Goal: Navigation & Orientation: Find specific page/section

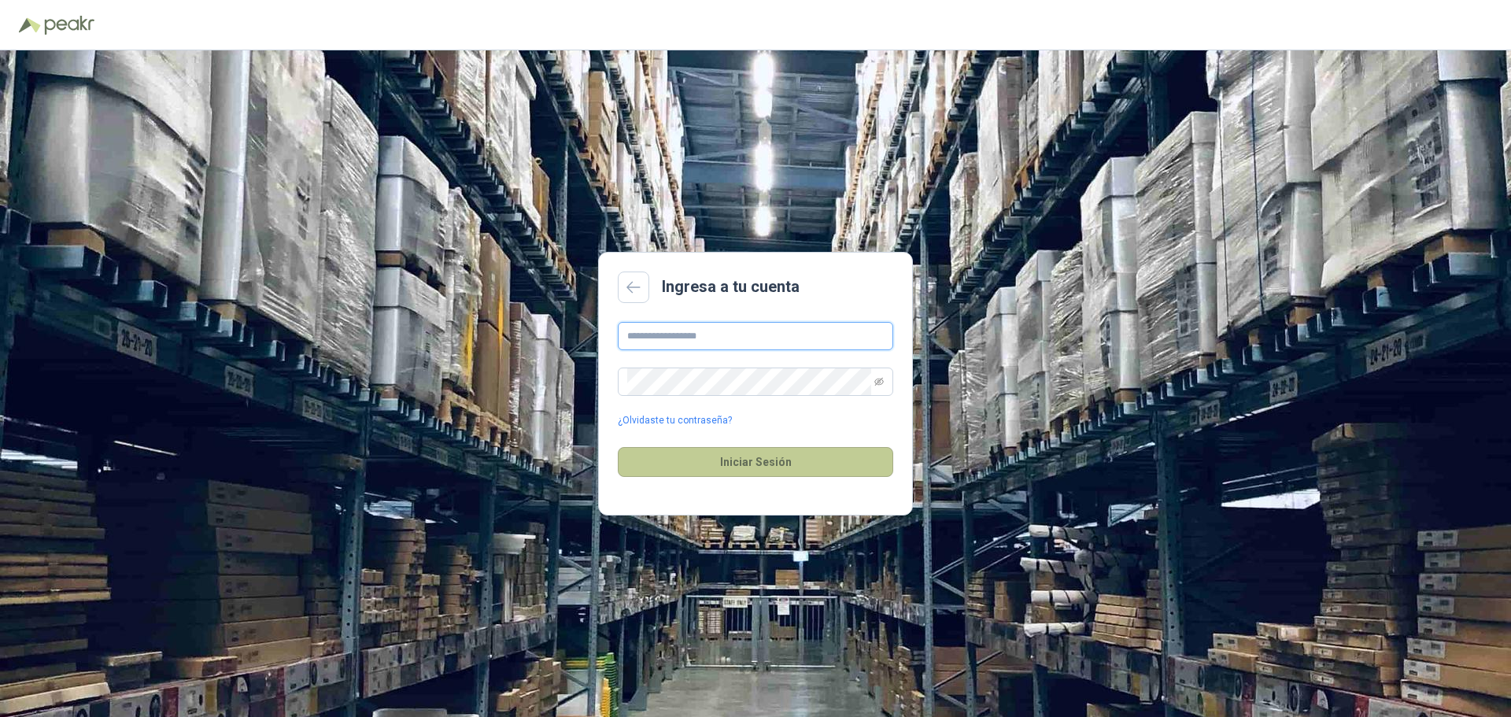
type input "**********"
click at [757, 467] on button "Iniciar Sesión" at bounding box center [755, 462] width 275 height 30
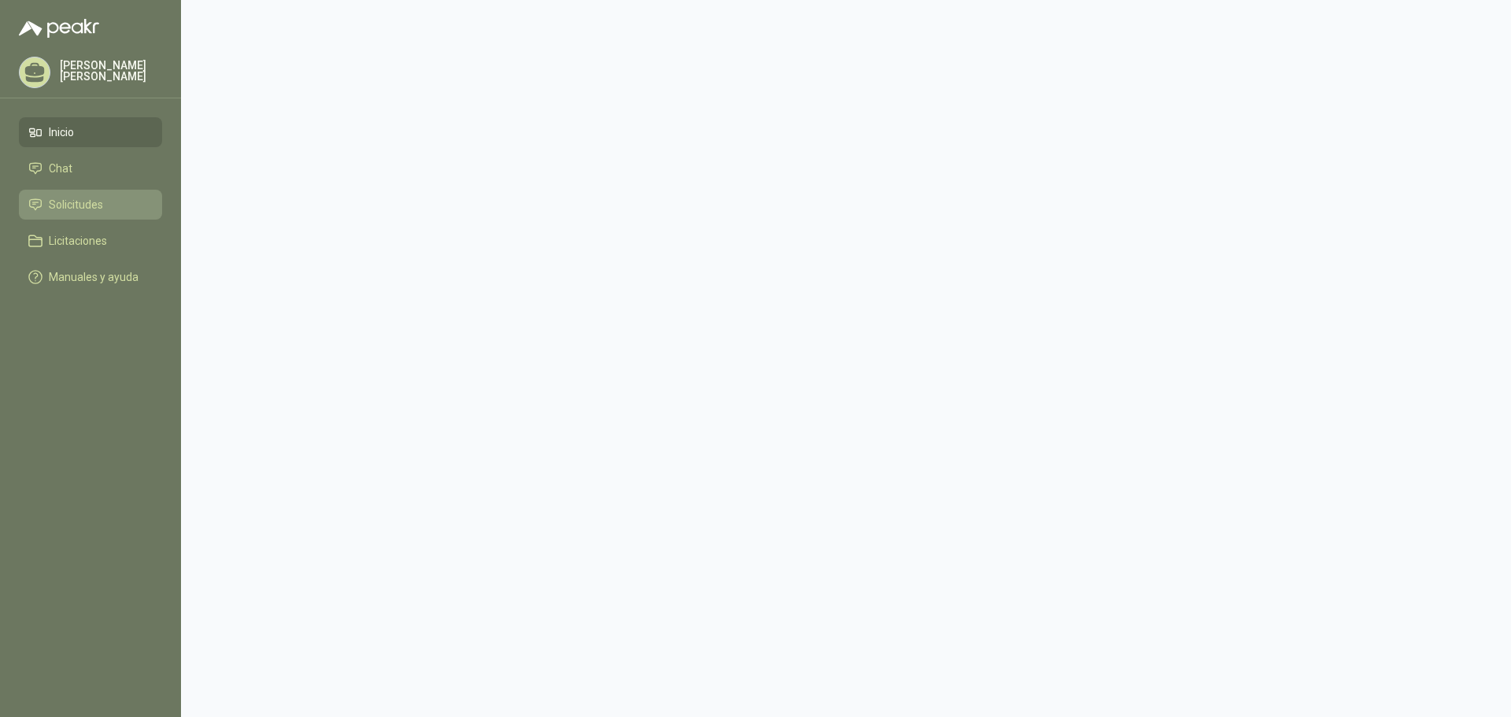
click at [69, 204] on span "Solicitudes" at bounding box center [76, 204] width 54 height 17
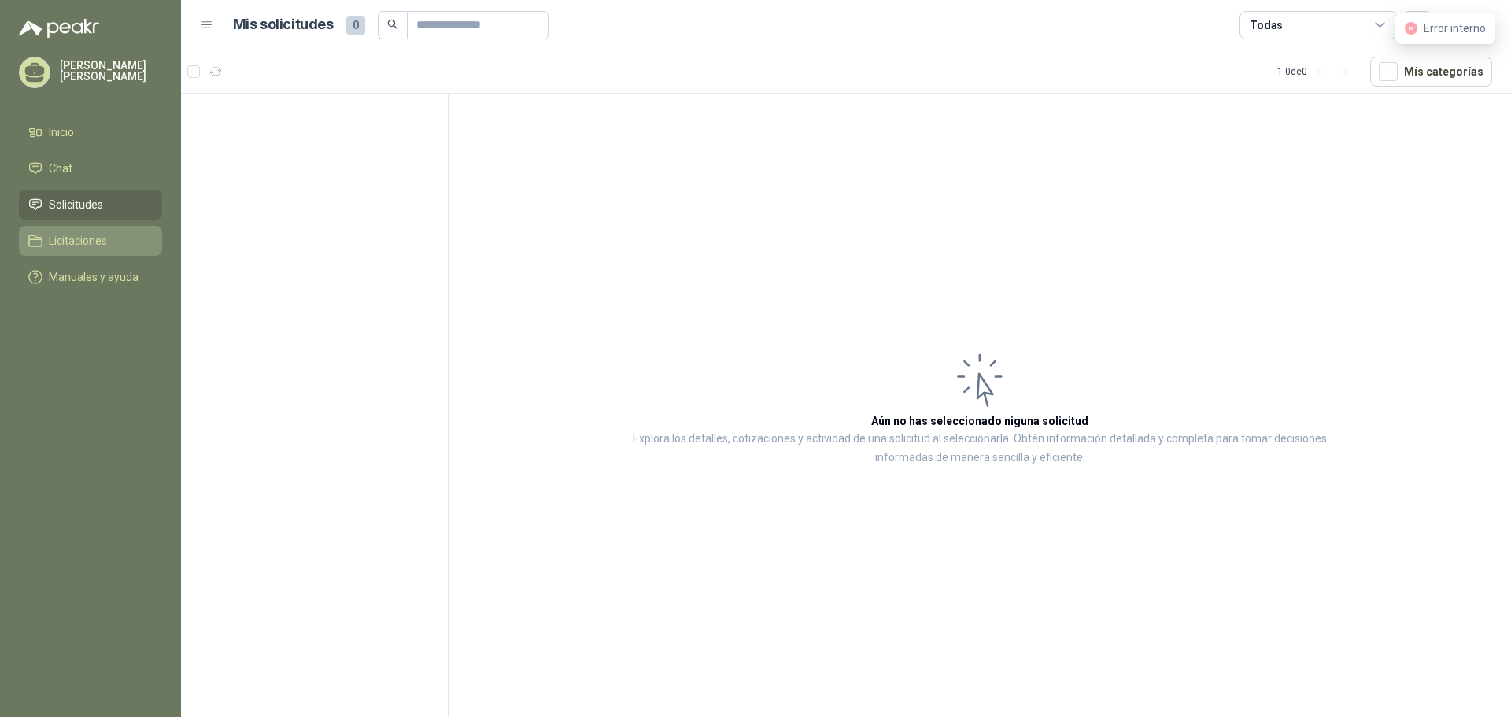
click at [71, 241] on span "Licitaciones" at bounding box center [78, 240] width 58 height 17
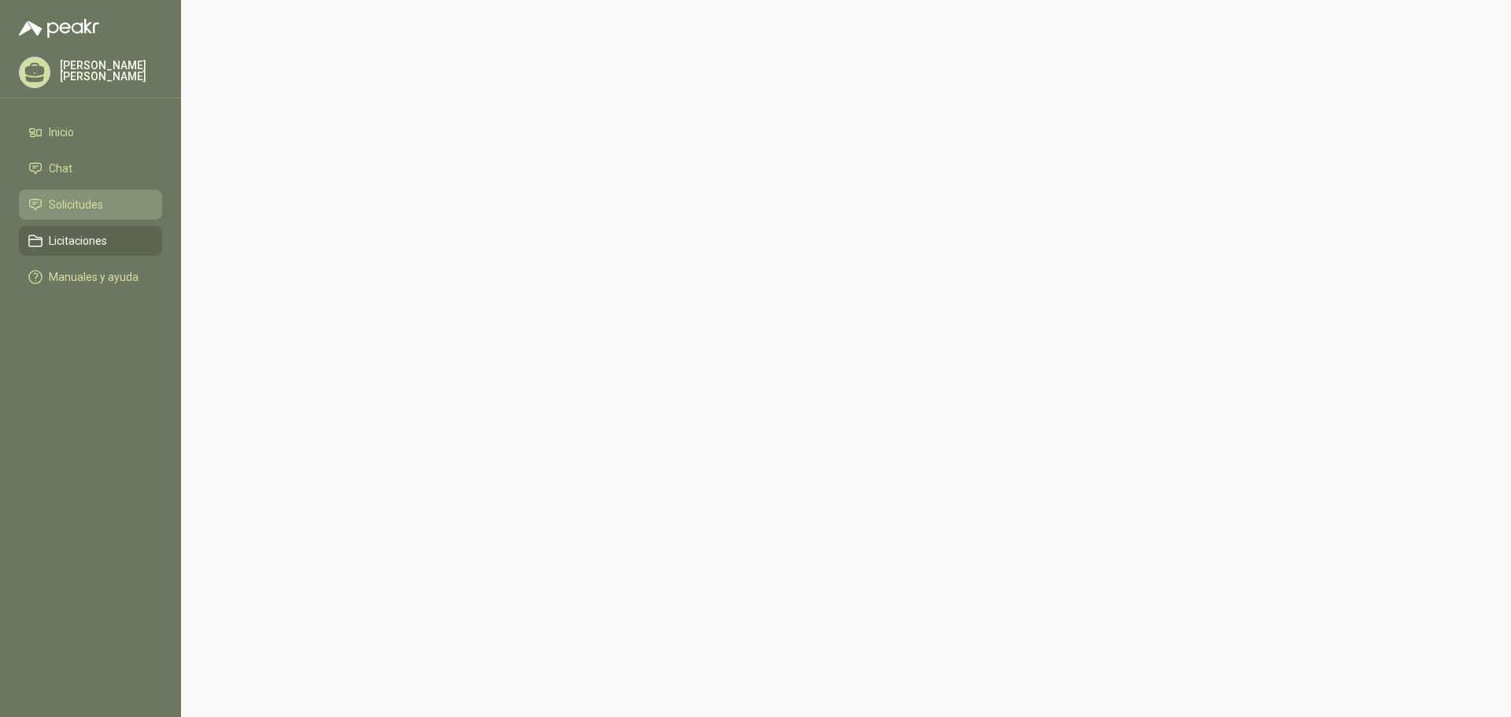
click at [72, 203] on span "Solicitudes" at bounding box center [76, 204] width 54 height 17
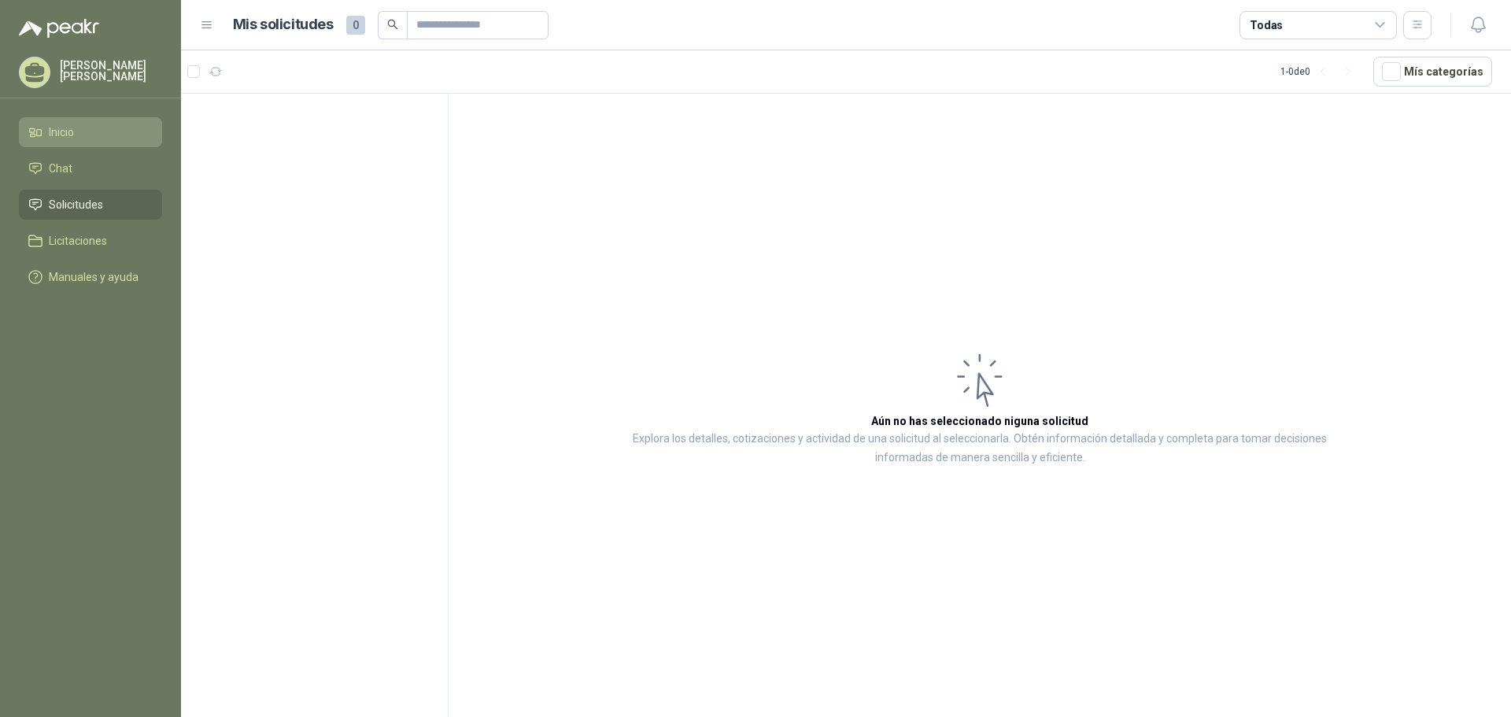
click at [79, 139] on li "Inicio" at bounding box center [90, 132] width 124 height 17
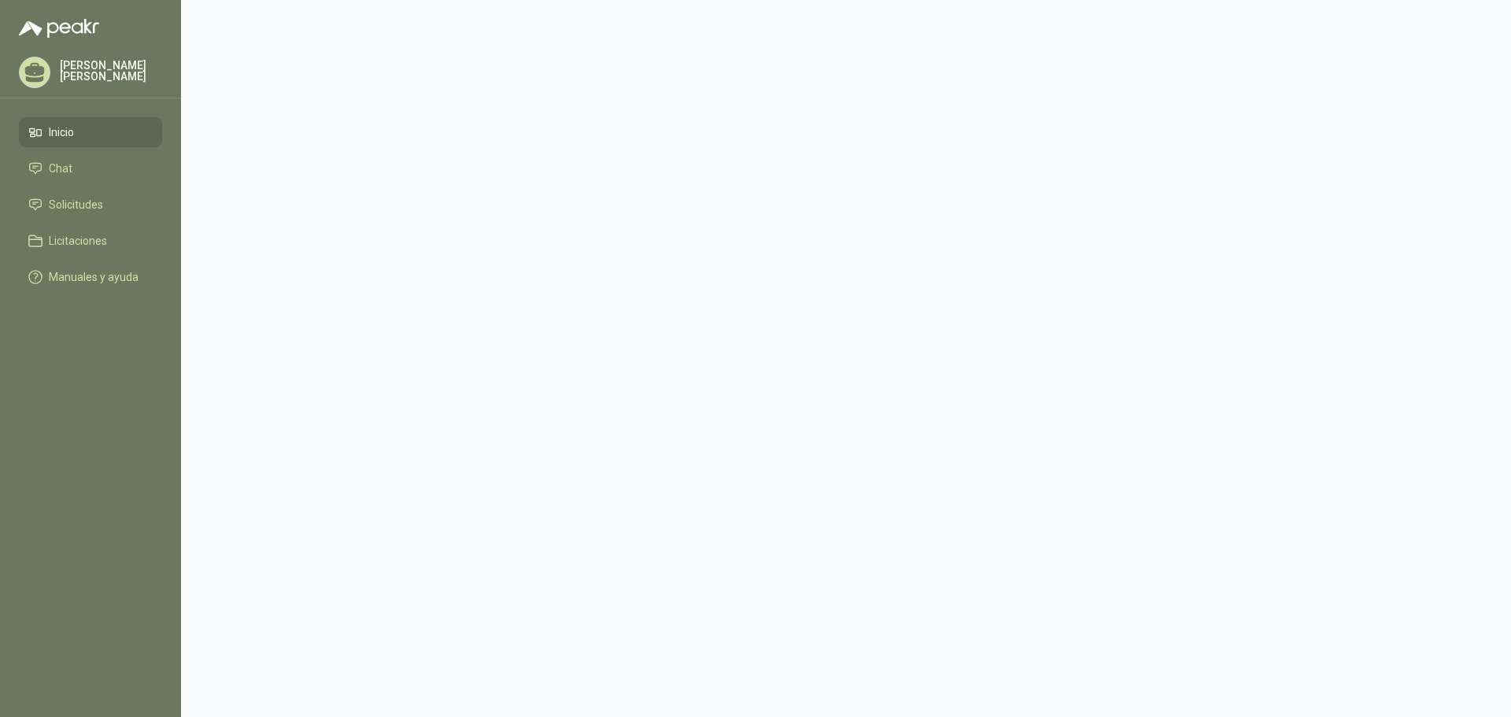
click at [76, 75] on p "[PERSON_NAME] [PERSON_NAME]" at bounding box center [111, 71] width 102 height 22
click at [249, 168] on h5 "Compañías" at bounding box center [327, 165] width 241 height 14
click at [311, 121] on p "[EMAIL_ADDRESS][DOMAIN_NAME]" at bounding box center [351, 121] width 198 height 9
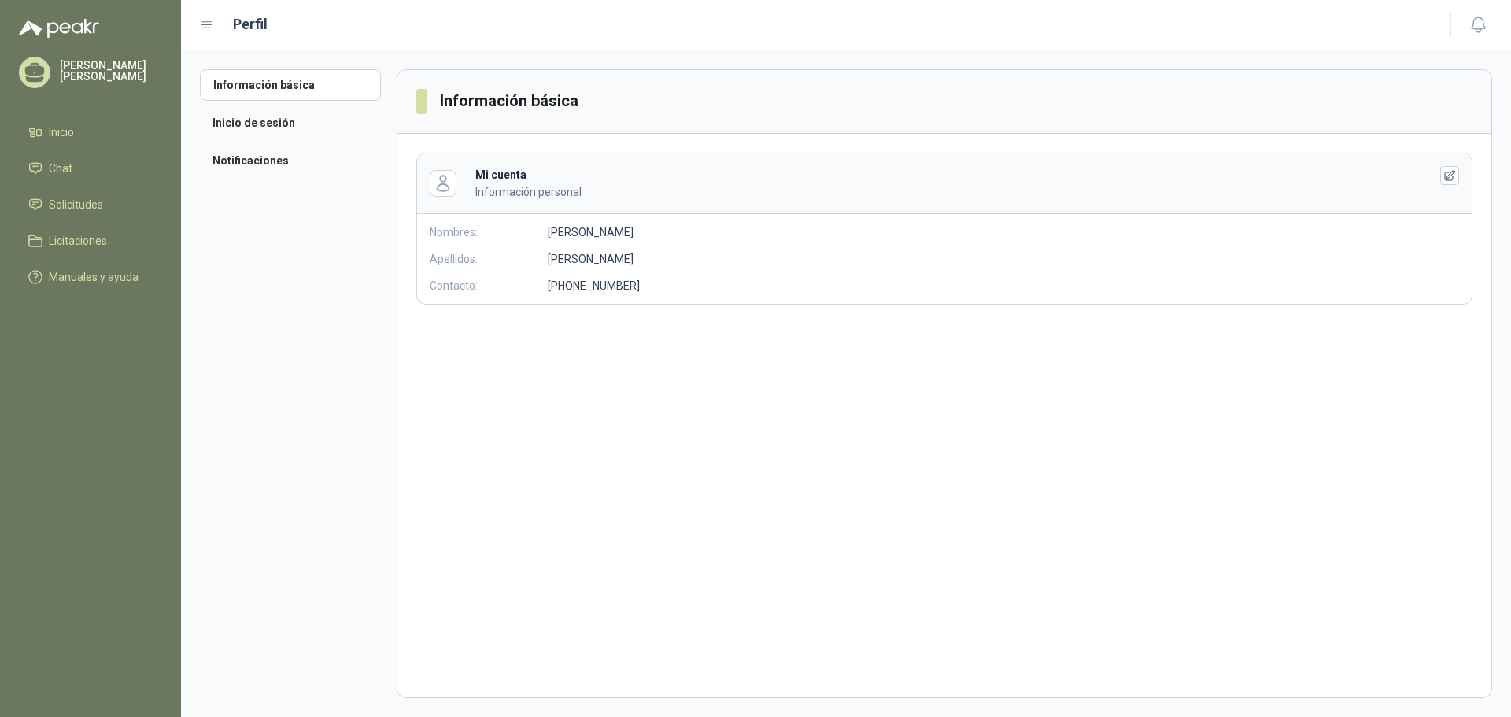
click at [81, 82] on p "[PERSON_NAME] [PERSON_NAME]" at bounding box center [111, 71] width 102 height 22
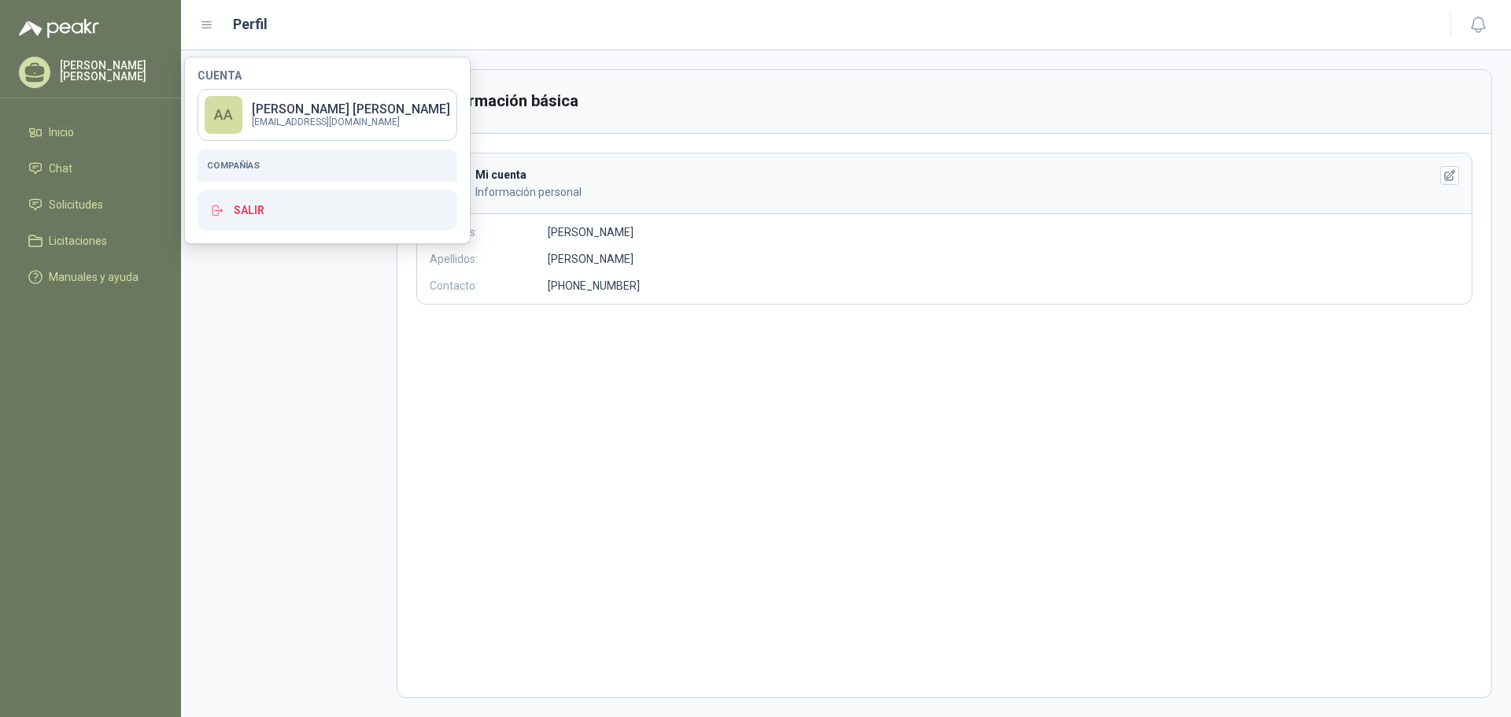
click at [227, 171] on h5 "Compañías" at bounding box center [327, 165] width 241 height 14
click at [236, 158] on h5 "Compañías" at bounding box center [327, 165] width 241 height 14
click at [227, 159] on h5 "Compañías" at bounding box center [327, 165] width 241 height 14
click at [57, 141] on span "Inicio" at bounding box center [61, 132] width 25 height 17
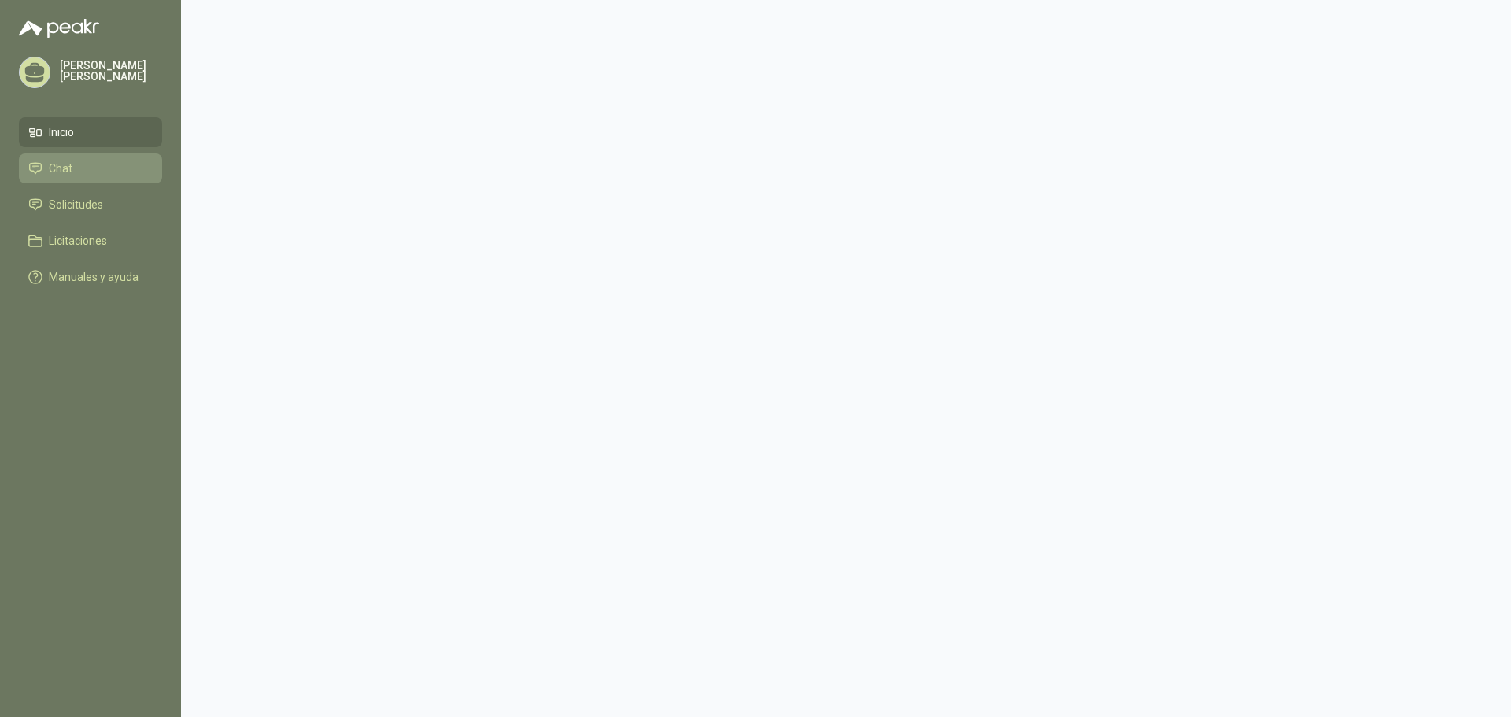
click at [58, 168] on span "Chat" at bounding box center [61, 168] width 24 height 17
click at [86, 242] on span "Licitaciones" at bounding box center [78, 240] width 58 height 17
click at [81, 286] on span "Manuales y ayuda" at bounding box center [94, 276] width 90 height 17
